Goal: Task Accomplishment & Management: Manage account settings

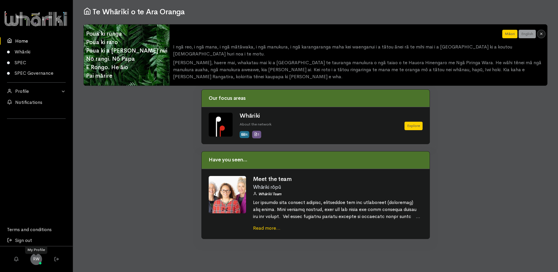
click at [36, 259] on span "RW" at bounding box center [36, 259] width 12 height 12
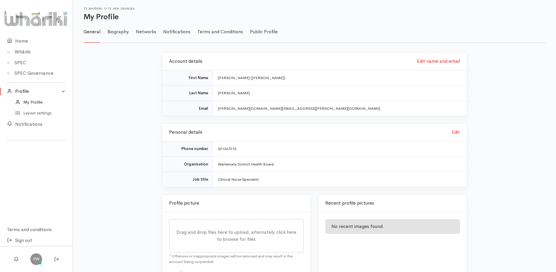
click at [293, 111] on td "[PERSON_NAME][DOMAIN_NAME][EMAIL_ADDRESS][PERSON_NAME][DOMAIN_NAME]" at bounding box center [340, 108] width 254 height 15
click at [419, 62] on link "Edit name and email" at bounding box center [438, 61] width 43 height 6
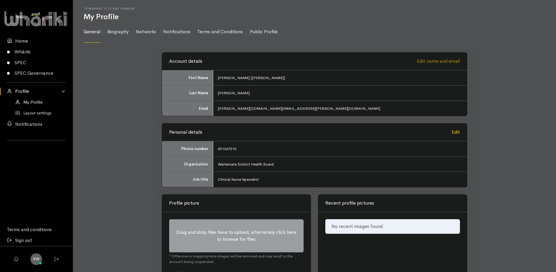
click at [427, 63] on link "Edit name and email" at bounding box center [438, 61] width 43 height 6
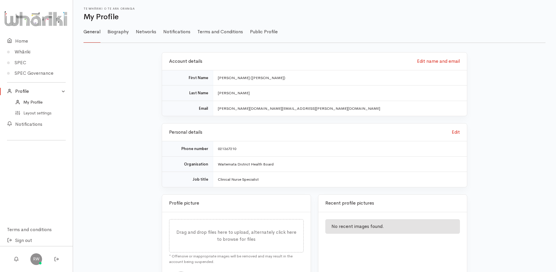
click at [245, 112] on td "[PERSON_NAME][DOMAIN_NAME][EMAIL_ADDRESS][PERSON_NAME][DOMAIN_NAME]" at bounding box center [340, 108] width 254 height 15
click at [244, 109] on td "[PERSON_NAME][DOMAIN_NAME][EMAIL_ADDRESS][PERSON_NAME][DOMAIN_NAME]" at bounding box center [340, 108] width 254 height 15
click at [196, 108] on td "Email" at bounding box center [187, 108] width 51 height 15
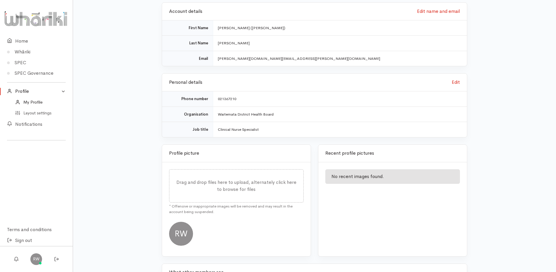
scroll to position [58, 0]
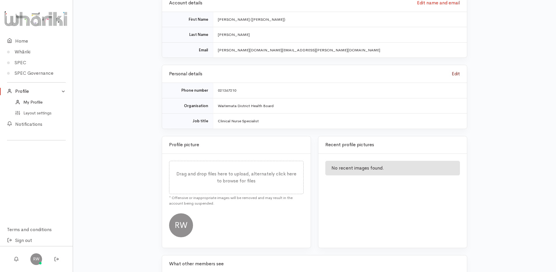
click at [455, 74] on link "Edit" at bounding box center [455, 74] width 8 height 6
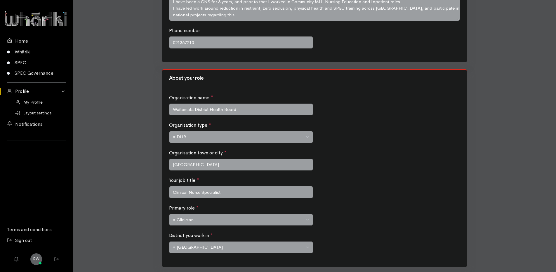
scroll to position [144, 0]
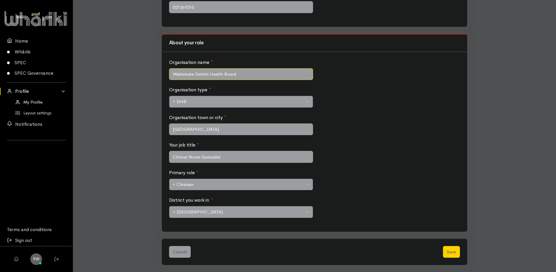
click at [237, 76] on input "Waitemata District Health Board" at bounding box center [241, 74] width 144 height 12
drag, startPoint x: 249, startPoint y: 74, endPoint x: 139, endPoint y: 78, distance: 110.4
click at [139, 78] on div "About you Biography * Please share a short description of who you are, and what…" at bounding box center [314, 90] width 469 height 364
type input "C"
type input "J"
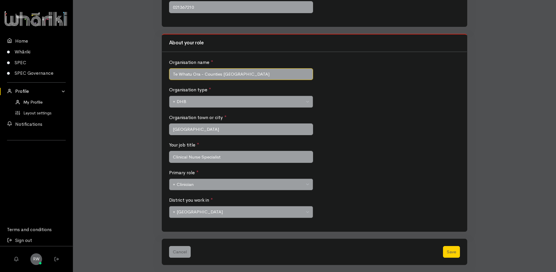
type input "Te Whatu Ora - Counties Manukau"
click at [195, 100] on span "× DHB" at bounding box center [239, 101] width 132 height 7
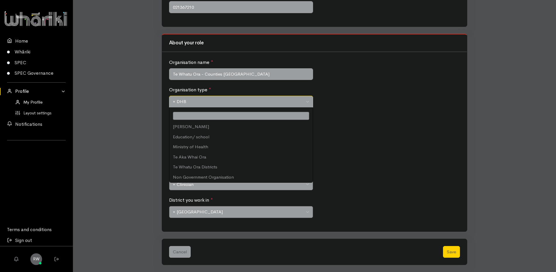
scroll to position [183, 0]
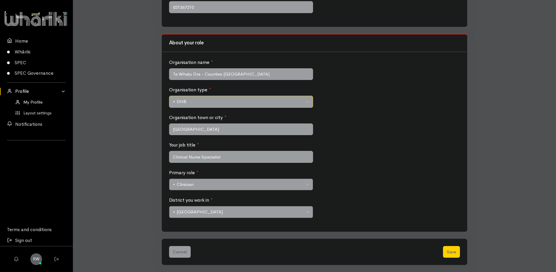
click at [195, 100] on span "× DHB" at bounding box center [239, 101] width 132 height 7
click at [196, 127] on input "[GEOGRAPHIC_DATA]" at bounding box center [241, 129] width 144 height 12
click at [233, 157] on input "Clinical Nurse Specialist" at bounding box center [241, 157] width 144 height 12
drag, startPoint x: 233, startPoint y: 157, endPoint x: 166, endPoint y: 154, distance: 66.6
click at [166, 154] on div "Organisation name * Te Whatu Ora - Counties Manukau Organisation type * Ara Pou…" at bounding box center [314, 141] width 305 height 179
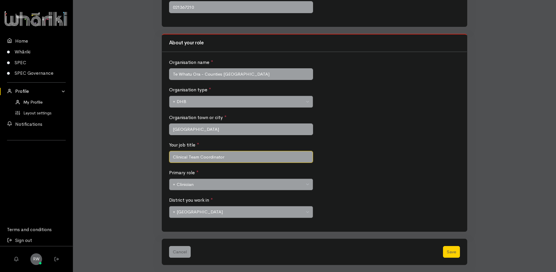
type input "Clinical Team Coordinator"
click at [237, 211] on span "× Waitemata District" at bounding box center [239, 212] width 132 height 7
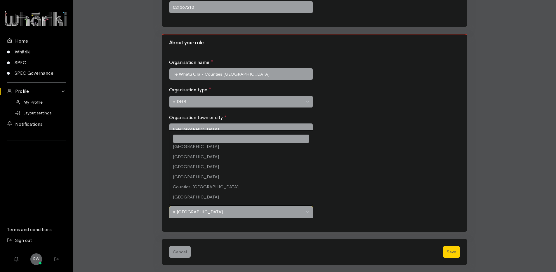
scroll to position [0, 0]
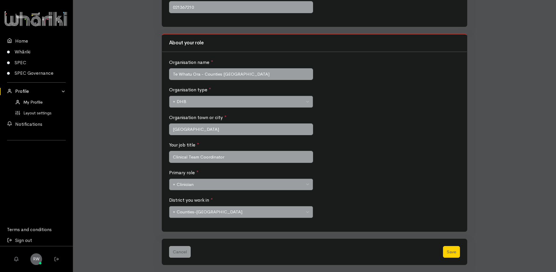
click at [376, 154] on div "Your job title * Clinical Team Coordinator" at bounding box center [314, 156] width 294 height 28
click at [451, 255] on button "Save" at bounding box center [451, 252] width 17 height 12
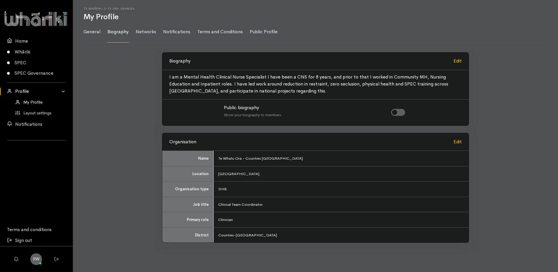
click at [280, 90] on p "I am a Mental Health Clinical Nurse Specialist I have been a CNS for 8 years, a…" at bounding box center [315, 84] width 292 height 21
click at [195, 76] on p "I am a Mental Health Clinical Nurse Specialist I have been a CNS for 8 years, a…" at bounding box center [315, 84] width 292 height 21
click at [456, 60] on link "Edit" at bounding box center [457, 61] width 8 height 6
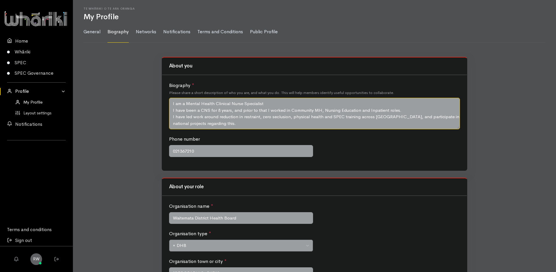
click at [208, 114] on textarea "I am a Mental Health Clinical Nurse Specialist I have been a CNS for 8 years, a…" at bounding box center [314, 114] width 291 height 32
drag, startPoint x: 268, startPoint y: 104, endPoint x: 186, endPoint y: 101, distance: 82.3
click at [186, 101] on textarea "I am a Mental Health Clinical Nurse Specialist I have been a CNS for 8 years, a…" at bounding box center [314, 114] width 291 height 32
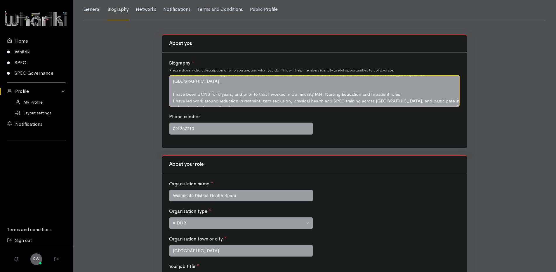
scroll to position [29, 0]
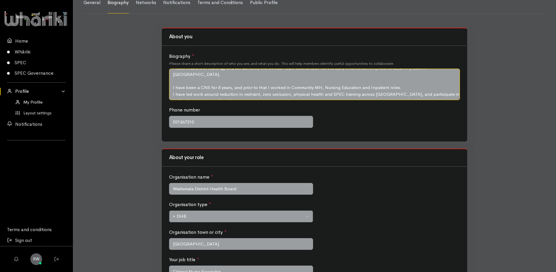
drag, startPoint x: 399, startPoint y: 84, endPoint x: 153, endPoint y: 80, distance: 246.3
click at [153, 80] on div "About you Biography * Please share a short description of who you are, and what…" at bounding box center [314, 205] width 469 height 364
click at [224, 91] on textarea "I am a Mental Health Clinical Nurse Specialist I have been a CNS for 8 years, a…" at bounding box center [314, 85] width 291 height 32
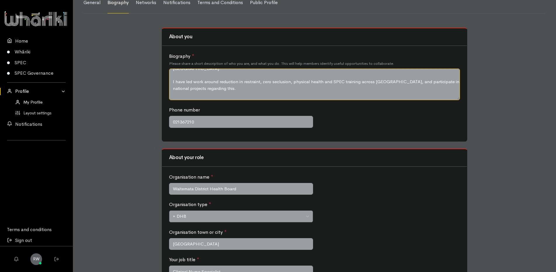
scroll to position [20, 0]
type textarea "I am a Senior Mental Health Nurse, having worked in both Community and Inpatien…"
click at [234, 127] on input "021367210" at bounding box center [241, 122] width 144 height 12
drag, startPoint x: 204, startPoint y: 121, endPoint x: 180, endPoint y: 123, distance: 24.6
click at [180, 123] on input "021367210" at bounding box center [241, 122] width 144 height 12
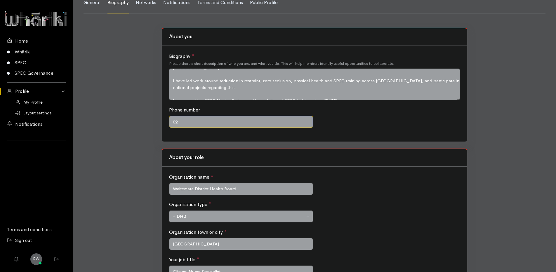
type input "0"
type input "021863477"
click at [225, 156] on h3 "About your role" at bounding box center [314, 158] width 291 height 6
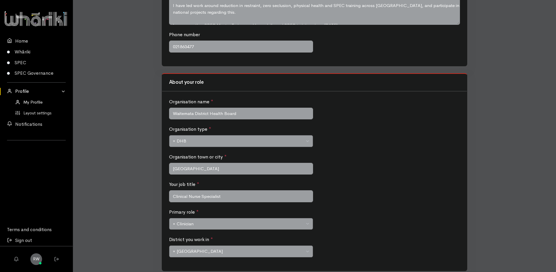
scroll to position [117, 0]
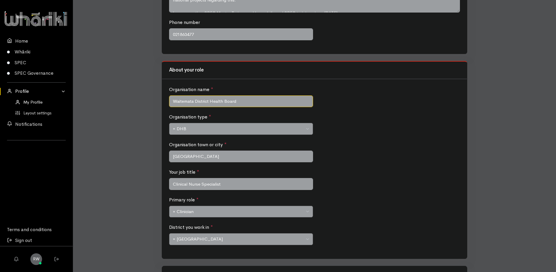
drag, startPoint x: 239, startPoint y: 100, endPoint x: 147, endPoint y: 103, distance: 91.7
click at [147, 103] on div "About you Biography * Please share a short description of who you are, and what…" at bounding box center [314, 118] width 469 height 364
type input "R"
click at [173, 102] on input "Counties Manukau" at bounding box center [241, 101] width 144 height 12
type input "Te Whatu ora - Counties Manukau"
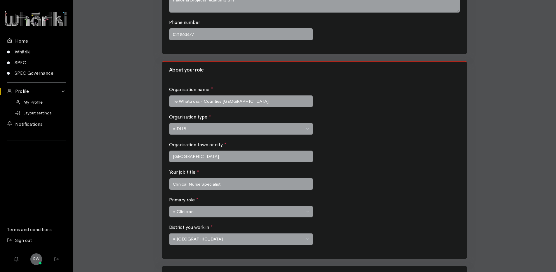
click at [208, 142] on label "Organisation town or city *" at bounding box center [197, 144] width 57 height 7
click at [208, 151] on input "[GEOGRAPHIC_DATA]" at bounding box center [241, 157] width 144 height 12
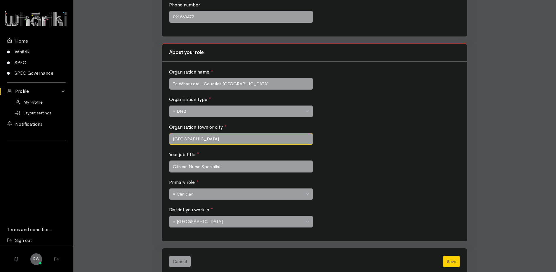
scroll to position [144, 0]
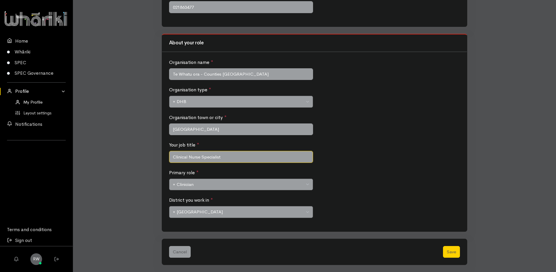
drag, startPoint x: 219, startPoint y: 159, endPoint x: 131, endPoint y: 156, distance: 87.9
click at [131, 156] on div "About you Biography * Please share a short description of who you are, and what…" at bounding box center [314, 90] width 469 height 364
type input "CTC"
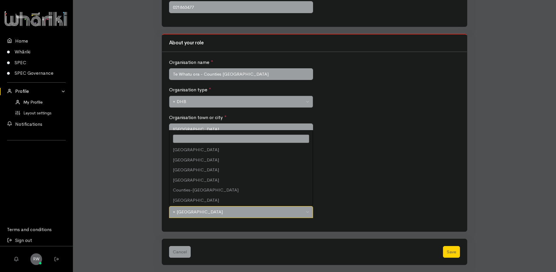
click at [239, 214] on span "× Waitemata District" at bounding box center [239, 212] width 132 height 7
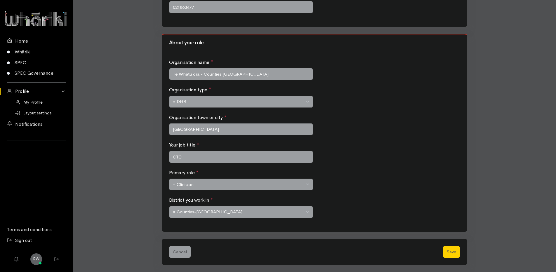
click at [387, 185] on div "Primary role * Advisor – family/whānau Advisor - lived experience Board member …" at bounding box center [314, 183] width 294 height 28
click at [451, 251] on button "Save" at bounding box center [451, 252] width 17 height 12
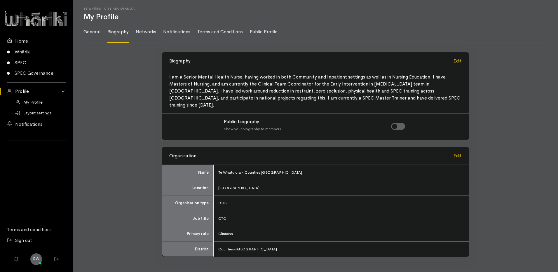
click at [407, 123] on label at bounding box center [407, 123] width 0 height 0
click at [396, 123] on input "checkbox" at bounding box center [393, 126] width 5 height 6
checkbox input "true"
click at [91, 32] on link "General" at bounding box center [91, 31] width 17 height 21
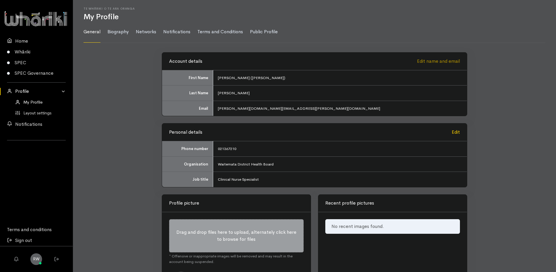
click at [440, 61] on link "Edit name and email" at bounding box center [438, 61] width 43 height 6
click at [118, 35] on link "Biography" at bounding box center [117, 31] width 21 height 21
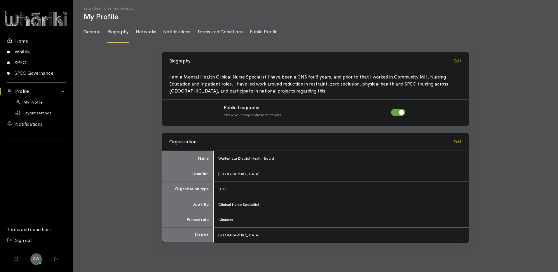
click at [461, 59] on link "Edit" at bounding box center [457, 61] width 8 height 6
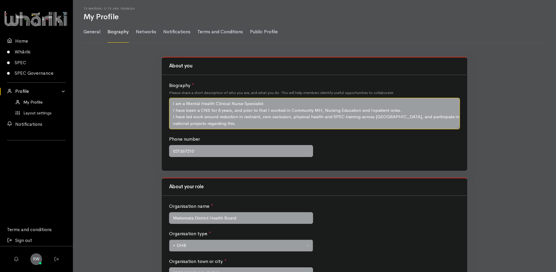
click at [254, 123] on textarea "I am a Mental Health Clinical Nurse Specialist I have been a CNS for 8 years, a…" at bounding box center [314, 114] width 291 height 32
click at [227, 123] on textarea "I am a Mental Health Clinical Nurse Specialist I have been a CNS for 8 years, a…" at bounding box center [314, 114] width 291 height 32
type textarea "I am a Mental Health Clinical Nurse Specialist I have been a CNS for 8 years, a…"
click at [254, 31] on link "Public Profile" at bounding box center [264, 31] width 28 height 21
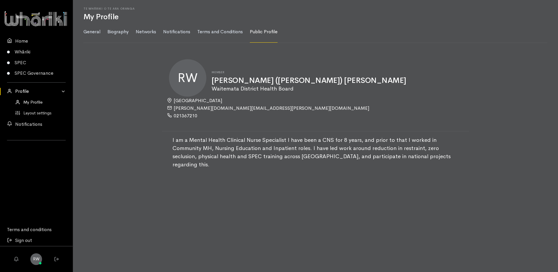
click at [172, 105] on icon at bounding box center [169, 107] width 5 height 5
click at [190, 79] on span "RW" at bounding box center [187, 77] width 37 height 37
click at [95, 27] on link "General" at bounding box center [91, 31] width 17 height 21
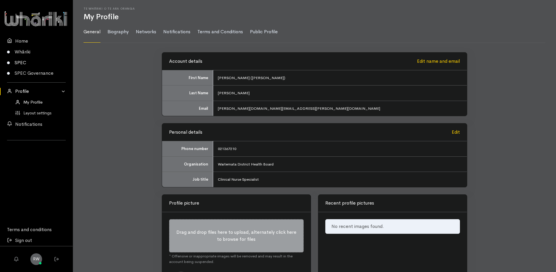
click at [20, 63] on link "SPEC" at bounding box center [36, 62] width 73 height 11
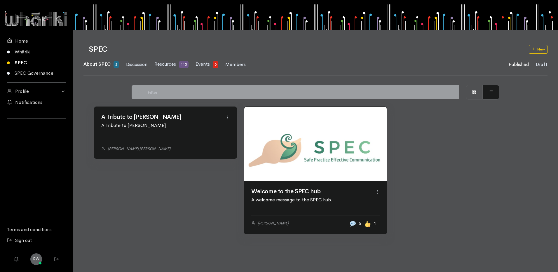
click at [128, 107] on link at bounding box center [165, 107] width 142 height 0
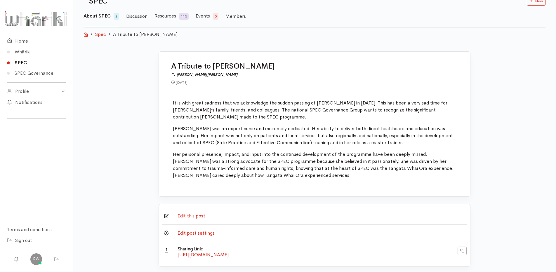
scroll to position [50, 0]
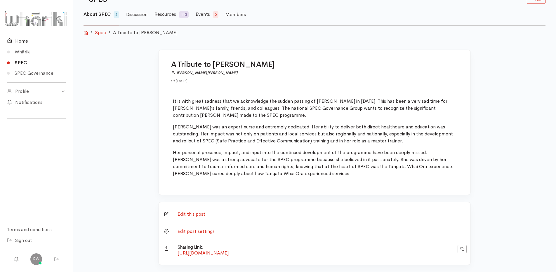
click at [16, 42] on link "Home" at bounding box center [36, 41] width 73 height 11
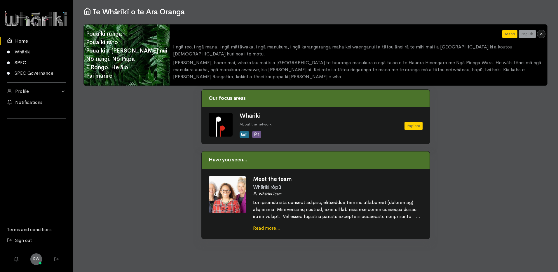
click at [23, 65] on link "SPEC" at bounding box center [36, 62] width 73 height 11
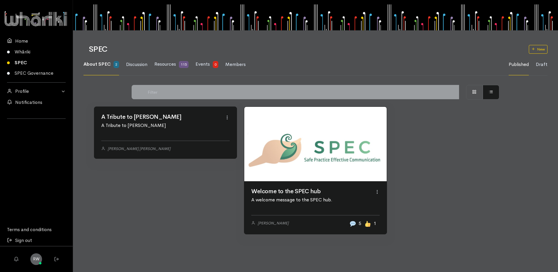
click at [280, 181] on link at bounding box center [315, 144] width 142 height 74
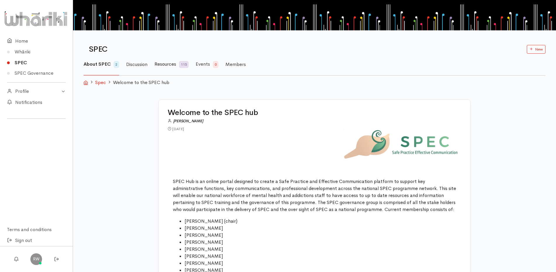
click at [167, 62] on span "Resources" at bounding box center [165, 64] width 22 height 6
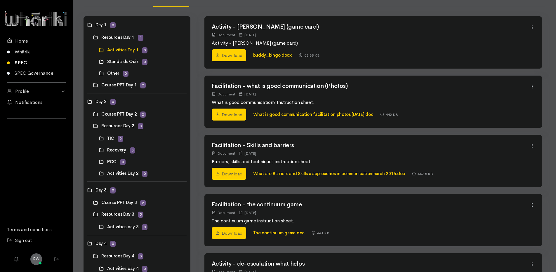
scroll to position [58, 0]
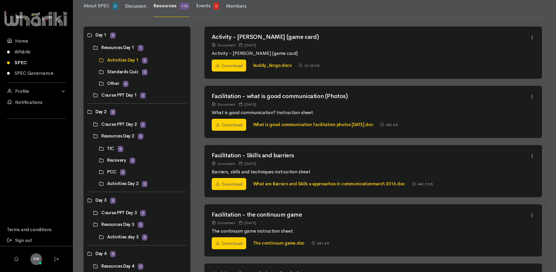
click at [93, 124] on link at bounding box center [93, 124] width 0 height 0
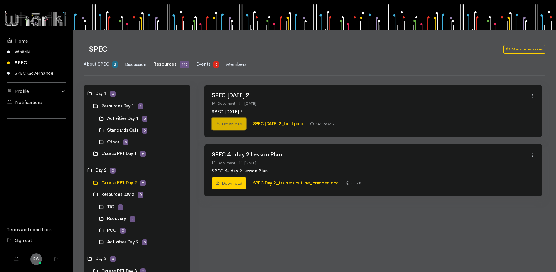
click at [234, 122] on link "Download" at bounding box center [229, 124] width 34 height 12
click at [93, 153] on link at bounding box center [93, 153] width 0 height 0
click at [232, 123] on link "Download" at bounding box center [229, 124] width 34 height 12
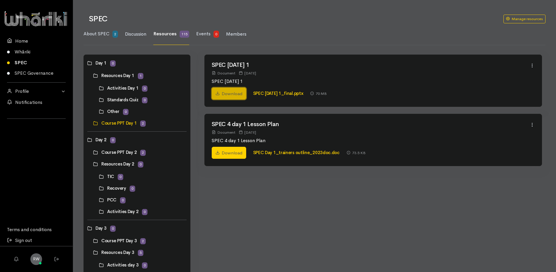
scroll to position [58, 0]
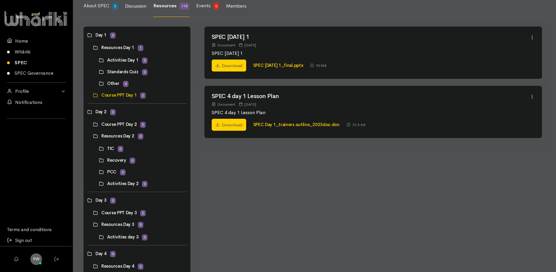
click at [93, 213] on link at bounding box center [93, 213] width 0 height 0
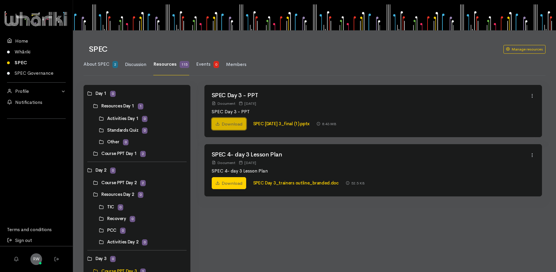
click at [230, 125] on link "Download" at bounding box center [229, 124] width 34 height 12
